Goal: Information Seeking & Learning: Learn about a topic

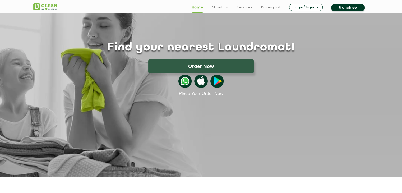
scroll to position [27, 0]
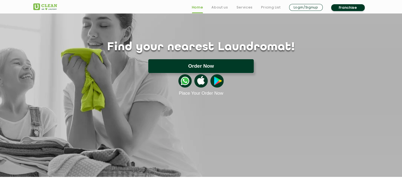
click at [199, 65] on button "Order Now" at bounding box center [200, 66] width 105 height 14
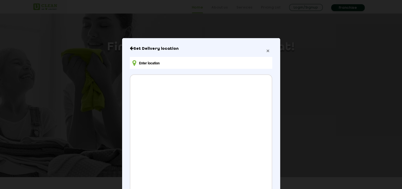
click at [266, 53] on span "×" at bounding box center [267, 51] width 3 height 6
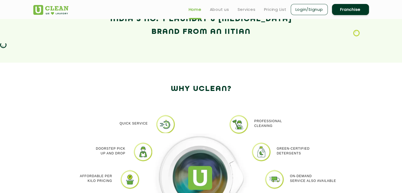
scroll to position [370, 0]
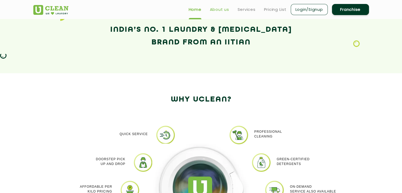
click at [219, 10] on link "About us" at bounding box center [219, 9] width 19 height 6
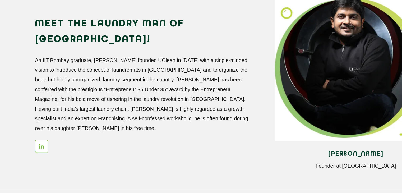
scroll to position [449, 0]
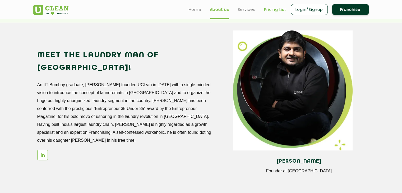
click at [274, 10] on link "Pricing List" at bounding box center [275, 9] width 22 height 6
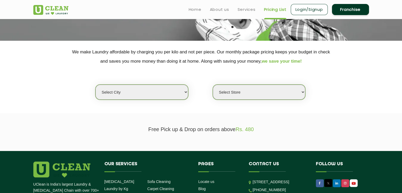
scroll to position [39, 0]
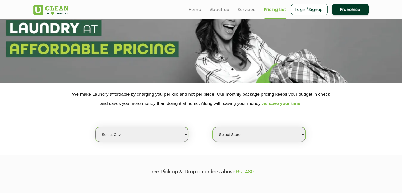
click at [187, 133] on select "Select city [GEOGRAPHIC_DATA] [GEOGRAPHIC_DATA] [GEOGRAPHIC_DATA] [GEOGRAPHIC_D…" at bounding box center [141, 134] width 92 height 15
click at [196, 124] on div "Select city [GEOGRAPHIC_DATA] [GEOGRAPHIC_DATA] [GEOGRAPHIC_DATA] [GEOGRAPHIC_D…" at bounding box center [201, 125] width 344 height 34
click at [186, 131] on select "Select city [GEOGRAPHIC_DATA] [GEOGRAPHIC_DATA] [GEOGRAPHIC_DATA] [GEOGRAPHIC_D…" at bounding box center [141, 134] width 92 height 15
select select "1"
click at [95, 127] on select "Select city [GEOGRAPHIC_DATA] [GEOGRAPHIC_DATA] [GEOGRAPHIC_DATA] [GEOGRAPHIC_D…" at bounding box center [141, 134] width 92 height 15
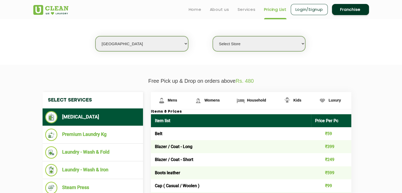
scroll to position [129, 0]
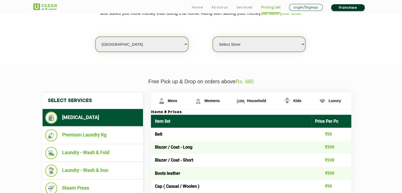
click at [304, 43] on select "Select Store [GEOGRAPHIC_DATA] [GEOGRAPHIC_DATA] 2 [GEOGRAPHIC_DATA] [PERSON_NA…" at bounding box center [259, 44] width 92 height 15
select select "367"
click at [213, 37] on select "Select Store [GEOGRAPHIC_DATA] [GEOGRAPHIC_DATA] 2 [GEOGRAPHIC_DATA] [PERSON_NA…" at bounding box center [259, 44] width 92 height 15
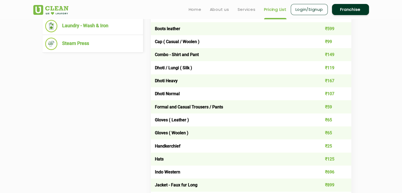
scroll to position [223, 0]
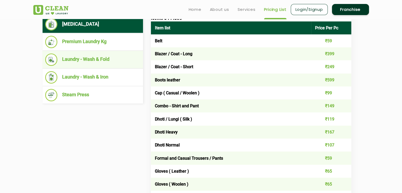
click at [95, 59] on li "Laundry - Wash & Fold" at bounding box center [92, 59] width 95 height 12
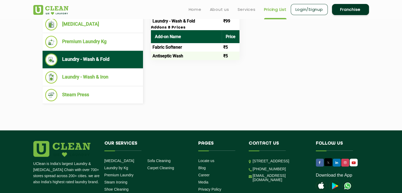
click at [163, 36] on th "Add-on Name" at bounding box center [186, 36] width 71 height 13
click at [173, 46] on td "Fabric Softener" at bounding box center [186, 47] width 71 height 8
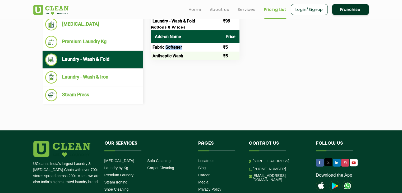
click at [173, 46] on td "Fabric Softener" at bounding box center [186, 47] width 71 height 8
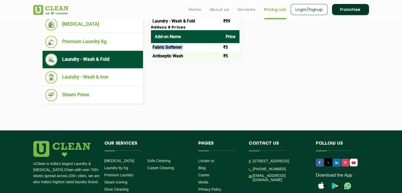
click at [173, 46] on td "Fabric Softener" at bounding box center [186, 47] width 71 height 8
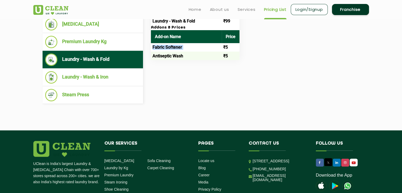
click at [173, 46] on td "Fabric Softener" at bounding box center [186, 47] width 71 height 8
click at [171, 95] on div "Select Services [MEDICAL_DATA] Premium Laundry Kg Laundry - Wash & Fold Laundry…" at bounding box center [201, 51] width 325 height 105
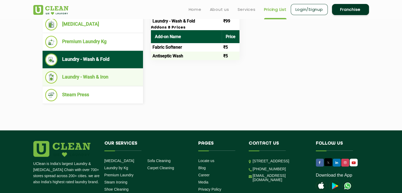
click at [113, 79] on li "Laundry - Wash & Iron" at bounding box center [92, 77] width 95 height 12
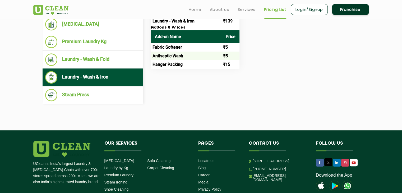
click at [170, 45] on td "Fabric Softener" at bounding box center [186, 47] width 71 height 8
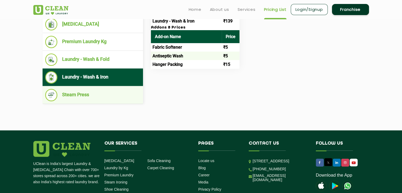
click at [122, 90] on li "Steam Press" at bounding box center [92, 95] width 95 height 12
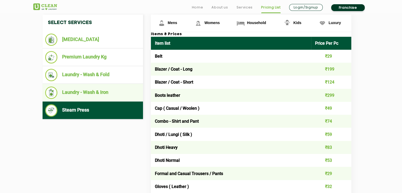
scroll to position [207, 0]
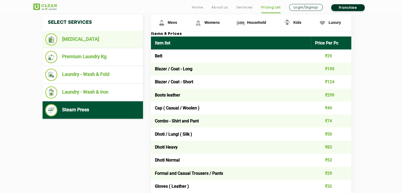
click at [94, 43] on li "[MEDICAL_DATA]" at bounding box center [92, 39] width 95 height 12
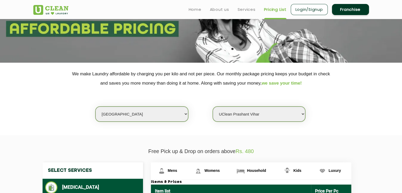
scroll to position [0, 0]
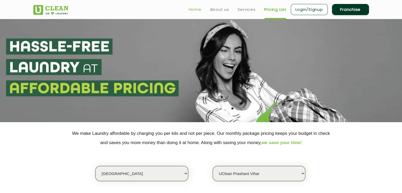
click at [196, 9] on link "Home" at bounding box center [195, 9] width 13 height 6
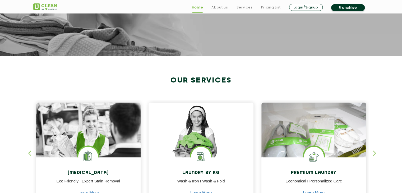
scroll to position [159, 0]
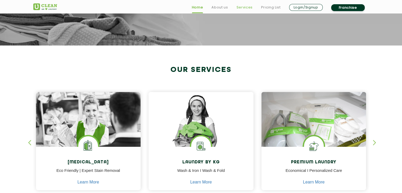
click at [246, 5] on link "Services" at bounding box center [244, 7] width 16 height 6
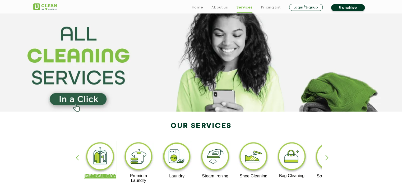
scroll to position [32, 0]
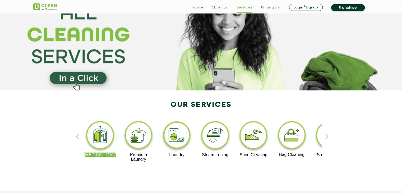
click at [327, 136] on div "button" at bounding box center [329, 141] width 8 height 15
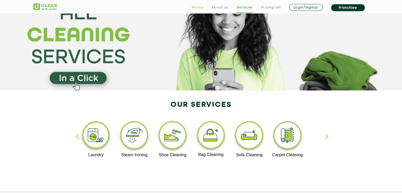
click at [197, 9] on link "Home" at bounding box center [197, 7] width 11 height 6
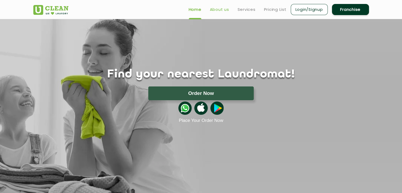
click at [220, 9] on link "About us" at bounding box center [219, 9] width 19 height 6
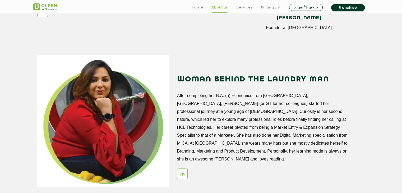
scroll to position [602, 0]
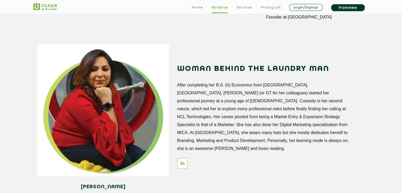
click at [373, 121] on section "Gunjan Taneja Director & Member of Board at UClean WOMAN BEHIND THE LAUNDRY MAN…" at bounding box center [201, 125] width 402 height 179
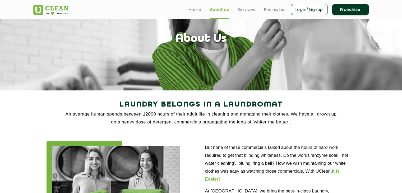
scroll to position [0, 0]
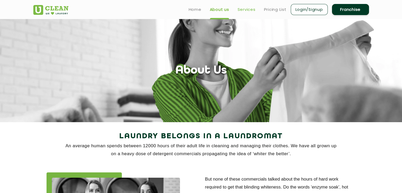
click at [238, 12] on link "Services" at bounding box center [247, 9] width 18 height 6
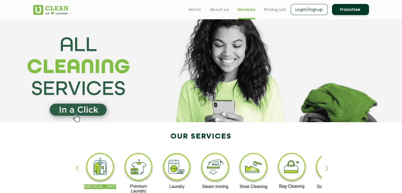
click at [238, 12] on link "Services" at bounding box center [247, 9] width 18 height 6
click at [72, 111] on section at bounding box center [201, 70] width 402 height 103
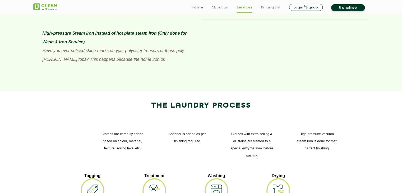
scroll to position [581, 0]
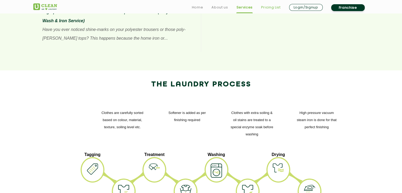
click at [269, 7] on link "Pricing List" at bounding box center [271, 7] width 20 height 6
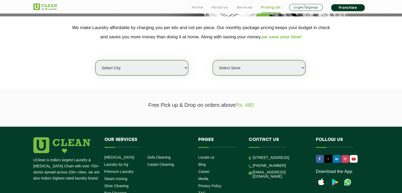
scroll to position [134, 0]
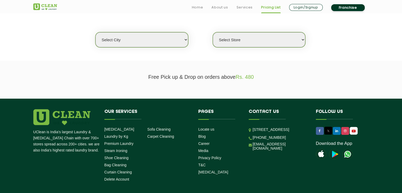
click at [303, 38] on select "Select Store" at bounding box center [259, 39] width 92 height 15
click at [186, 40] on select "Select city [GEOGRAPHIC_DATA] [GEOGRAPHIC_DATA] [GEOGRAPHIC_DATA] [GEOGRAPHIC_D…" at bounding box center [141, 39] width 92 height 15
select select "1"
click at [95, 32] on select "Select city [GEOGRAPHIC_DATA] [GEOGRAPHIC_DATA] [GEOGRAPHIC_DATA] [GEOGRAPHIC_D…" at bounding box center [141, 39] width 92 height 15
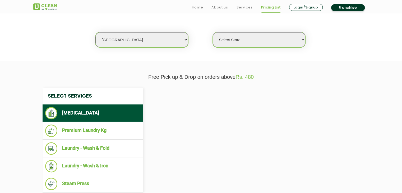
select select "0"
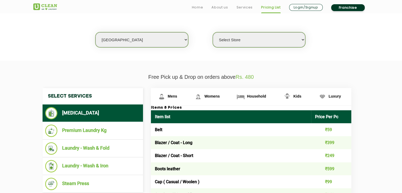
select select "63"
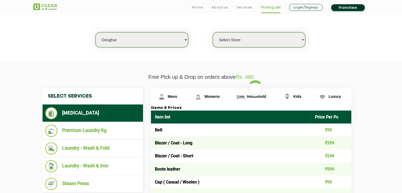
select select "0"
select select "155"
select select "0"
select select "17"
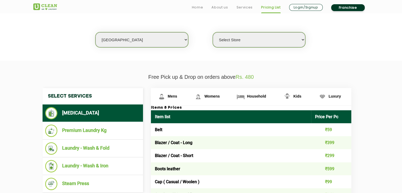
select select "0"
click at [218, 7] on link "About us" at bounding box center [219, 7] width 16 height 6
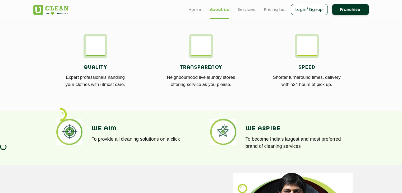
scroll to position [254, 0]
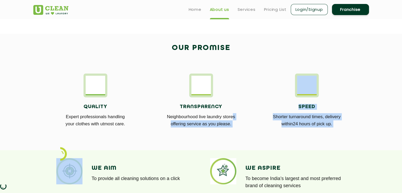
click at [234, 98] on app-about "About Us Laundry Belongs in a Laundromat An average human spends between 12000 …" at bounding box center [201, 151] width 402 height 799
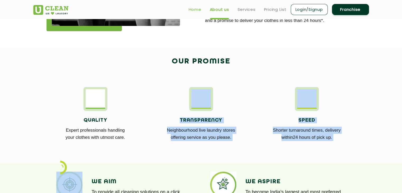
click at [194, 7] on link "Home" at bounding box center [195, 9] width 13 height 6
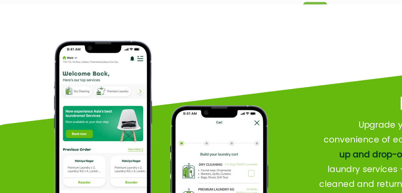
scroll to position [617, 0]
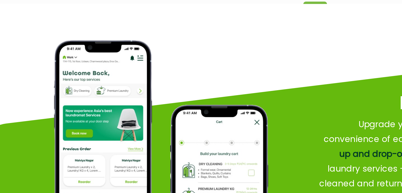
click at [101, 49] on img at bounding box center [81, 92] width 53 height 107
